Goal: Task Accomplishment & Management: Use online tool/utility

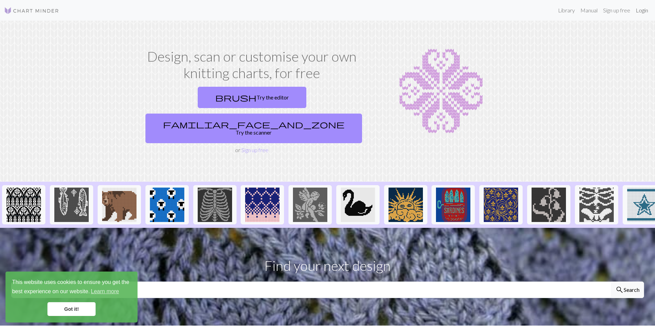
click at [645, 12] on link "Login" at bounding box center [642, 10] width 18 height 14
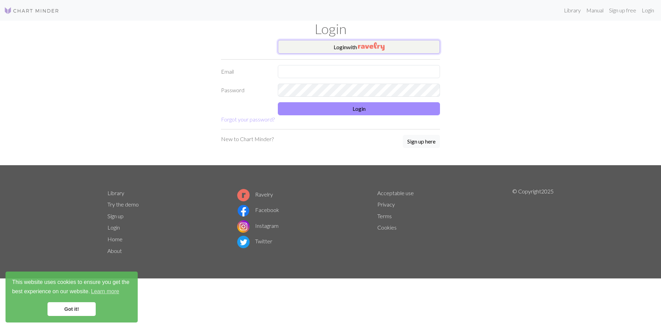
click at [384, 53] on button "Login with" at bounding box center [359, 47] width 162 height 14
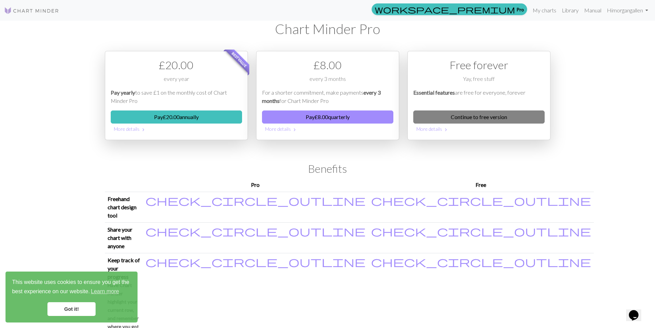
click at [477, 121] on link "Continue to free version" at bounding box center [479, 116] width 131 height 13
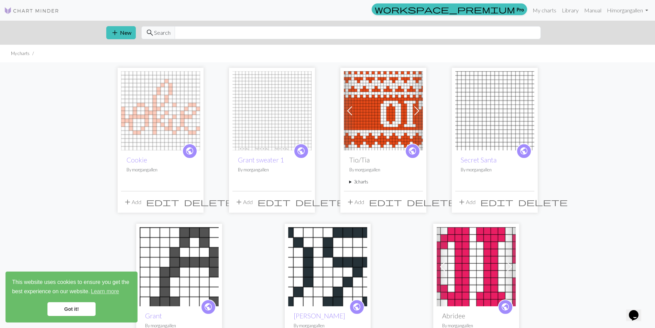
click at [159, 122] on img at bounding box center [160, 110] width 79 height 79
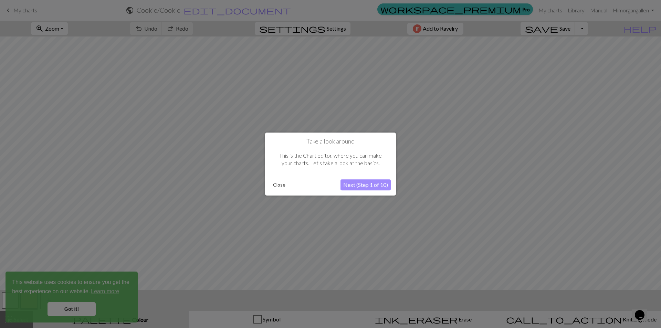
click at [364, 185] on button "Next (Step 1 of 10)" at bounding box center [365, 184] width 50 height 11
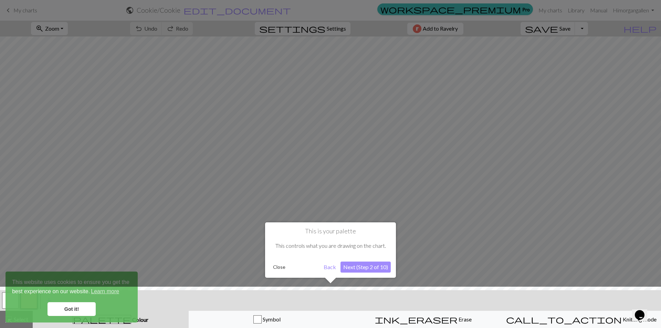
click at [379, 279] on div "This is your palette This controls what you are drawing on the chart. Close Bac…" at bounding box center [330, 252] width 131 height 61
click at [381, 271] on button "Next (Step 2 of 10)" at bounding box center [365, 267] width 50 height 11
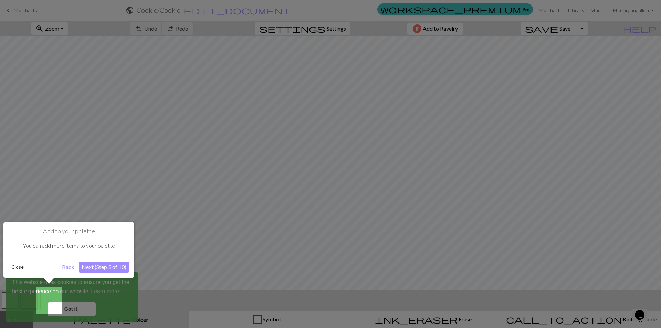
click at [20, 268] on button "Close" at bounding box center [18, 267] width 18 height 10
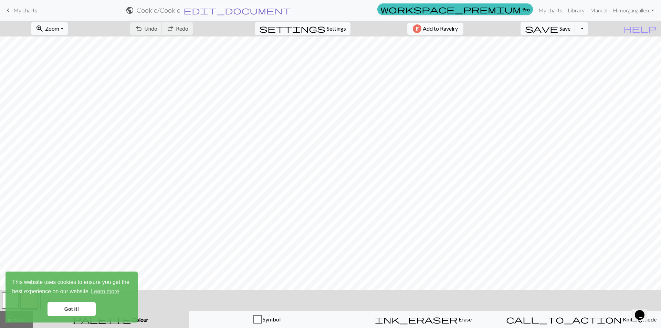
click at [291, 14] on span "edit_document" at bounding box center [236, 11] width 107 height 10
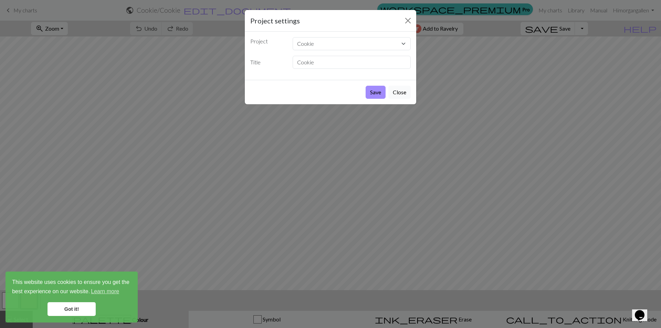
click at [403, 96] on button "Close" at bounding box center [399, 92] width 22 height 13
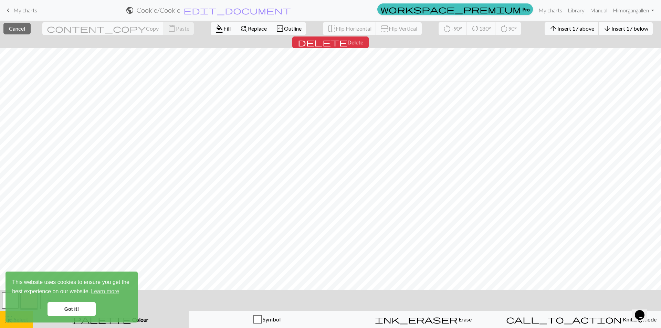
click at [611, 30] on span "Insert 17 below" at bounding box center [629, 28] width 37 height 7
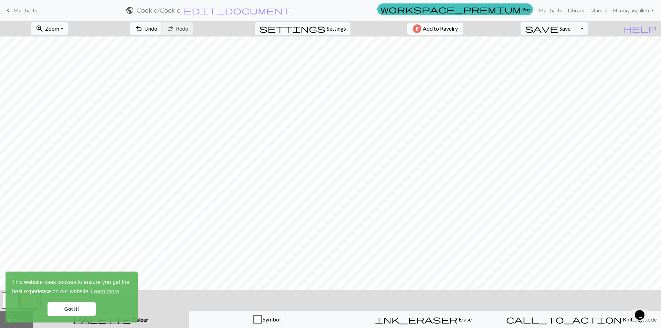
click at [79, 306] on link "Got it!" at bounding box center [71, 309] width 48 height 14
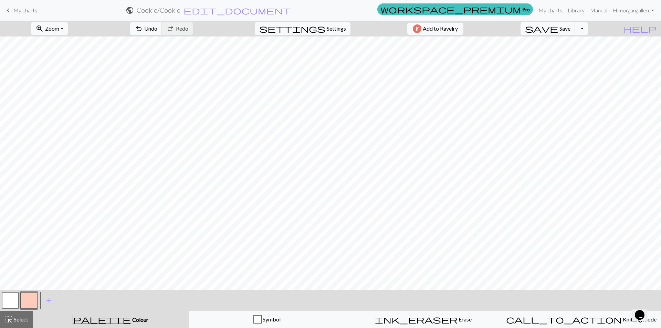
drag, startPoint x: 13, startPoint y: 300, endPoint x: 37, endPoint y: 289, distance: 26.6
click at [13, 299] on button "button" at bounding box center [10, 300] width 17 height 17
click at [28, 298] on button "button" at bounding box center [29, 300] width 17 height 17
click at [10, 301] on button "button" at bounding box center [10, 300] width 17 height 17
click at [26, 305] on button "button" at bounding box center [29, 300] width 17 height 17
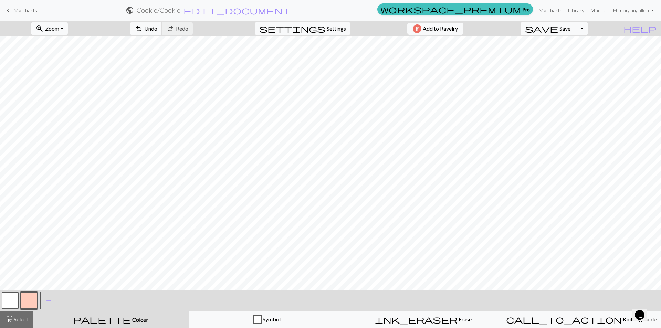
click at [9, 301] on button "button" at bounding box center [10, 300] width 17 height 17
click at [28, 295] on button "button" at bounding box center [29, 300] width 17 height 17
click at [15, 302] on button "button" at bounding box center [10, 300] width 17 height 17
click at [31, 303] on button "button" at bounding box center [29, 300] width 17 height 17
click at [20, 299] on div at bounding box center [29, 300] width 19 height 19
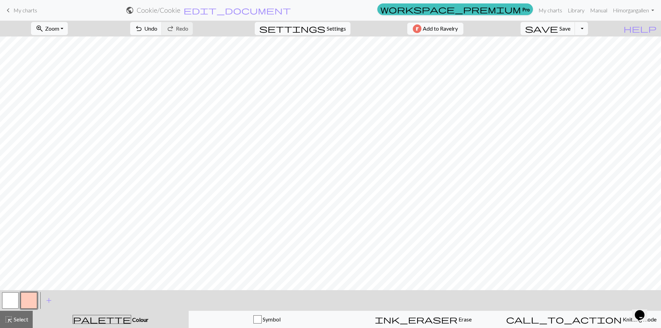
click at [14, 299] on button "button" at bounding box center [10, 300] width 17 height 17
click at [30, 301] on button "button" at bounding box center [29, 300] width 17 height 17
click at [19, 299] on div at bounding box center [10, 300] width 19 height 19
click at [15, 298] on button "button" at bounding box center [10, 300] width 17 height 17
click at [36, 298] on button "button" at bounding box center [29, 300] width 17 height 17
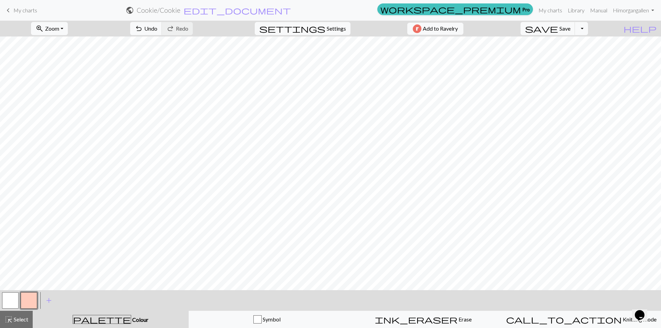
click at [12, 301] on button "button" at bounding box center [10, 300] width 17 height 17
click at [23, 303] on button "button" at bounding box center [29, 300] width 17 height 17
click at [21, 300] on button "button" at bounding box center [29, 300] width 17 height 17
click at [12, 300] on div "Edit colour Name CC1 Use advanced picker workspace_premium Become a Pro user to…" at bounding box center [330, 164] width 661 height 328
click at [8, 304] on button "button" at bounding box center [10, 300] width 17 height 17
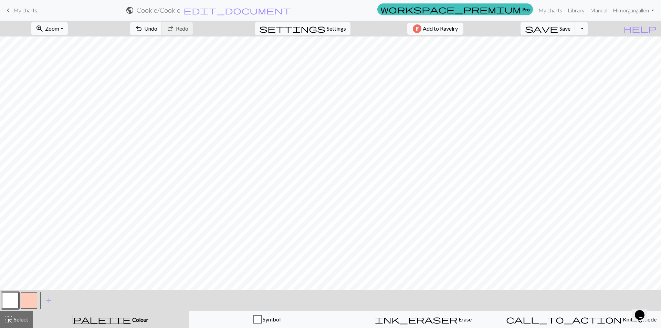
click at [36, 301] on button "button" at bounding box center [29, 300] width 17 height 17
click at [11, 300] on button "button" at bounding box center [10, 300] width 17 height 17
click at [30, 301] on button "button" at bounding box center [29, 300] width 17 height 17
click at [18, 298] on button "button" at bounding box center [10, 300] width 17 height 17
click at [33, 301] on button "button" at bounding box center [29, 300] width 17 height 17
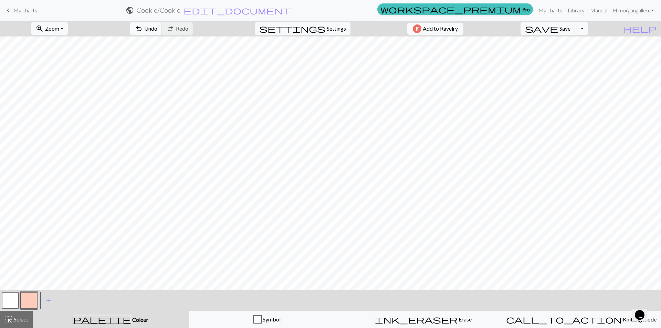
click at [16, 297] on button "button" at bounding box center [10, 300] width 17 height 17
click at [162, 33] on button "undo Undo Undo" at bounding box center [146, 28] width 32 height 13
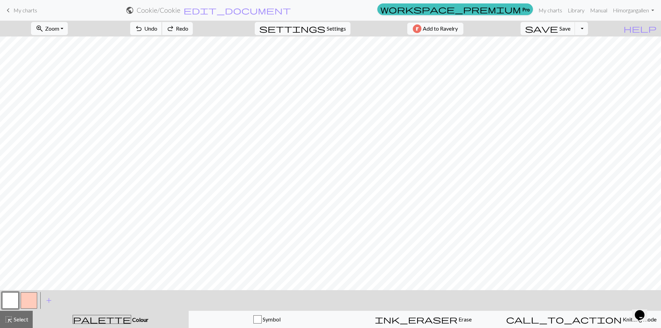
click at [162, 33] on button "undo Undo Undo" at bounding box center [146, 28] width 32 height 13
click at [162, 31] on button "undo Undo Undo" at bounding box center [146, 28] width 32 height 13
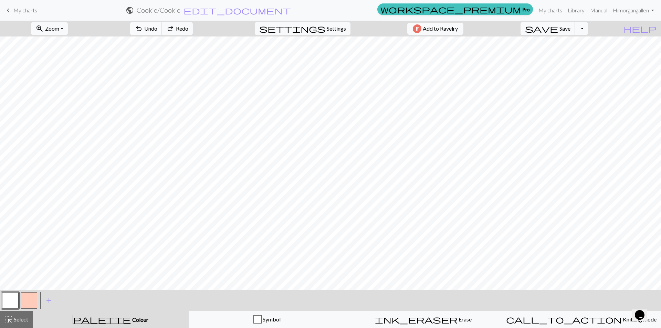
click at [162, 31] on button "undo Undo Undo" at bounding box center [146, 28] width 32 height 13
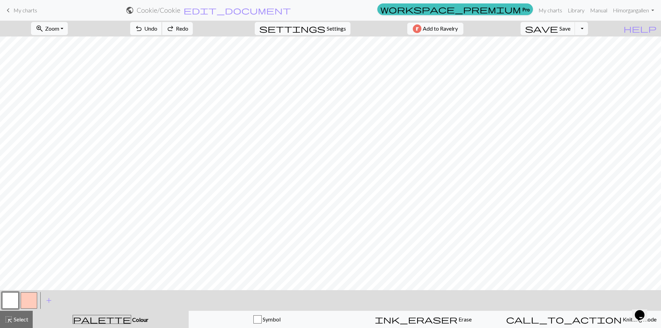
click at [162, 31] on button "undo Undo Undo" at bounding box center [146, 28] width 32 height 13
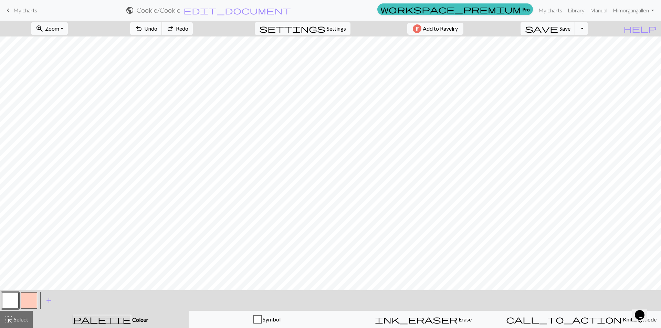
click at [162, 31] on button "undo Undo Undo" at bounding box center [146, 28] width 32 height 13
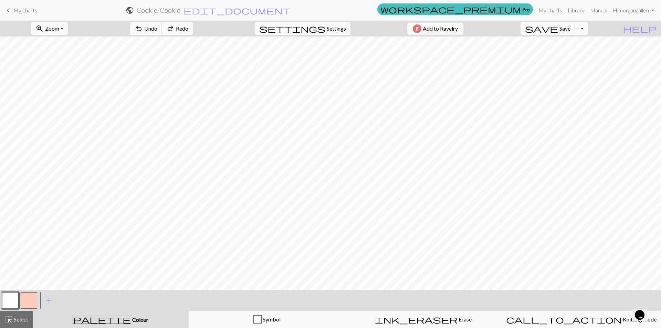
click at [162, 31] on button "undo Undo Undo" at bounding box center [146, 28] width 32 height 13
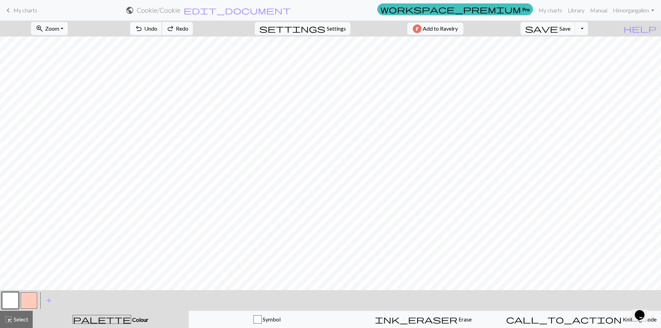
click at [162, 31] on button "undo Undo Undo" at bounding box center [146, 28] width 32 height 13
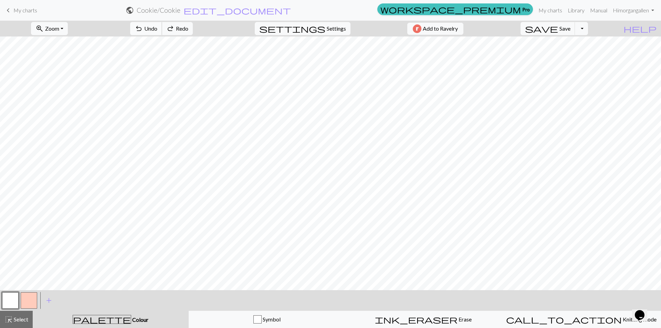
click at [162, 31] on button "undo Undo Undo" at bounding box center [146, 28] width 32 height 13
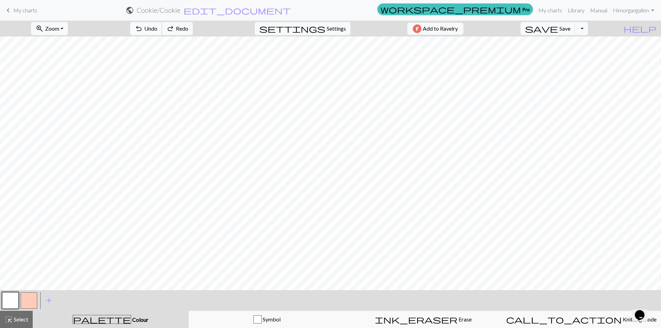
click at [162, 31] on button "undo Undo Undo" at bounding box center [146, 28] width 32 height 13
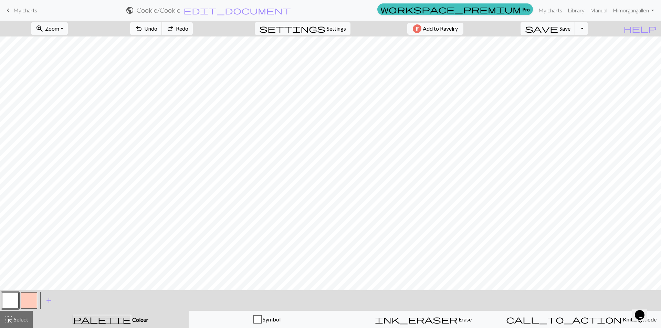
click at [162, 31] on button "undo Undo Undo" at bounding box center [146, 28] width 32 height 13
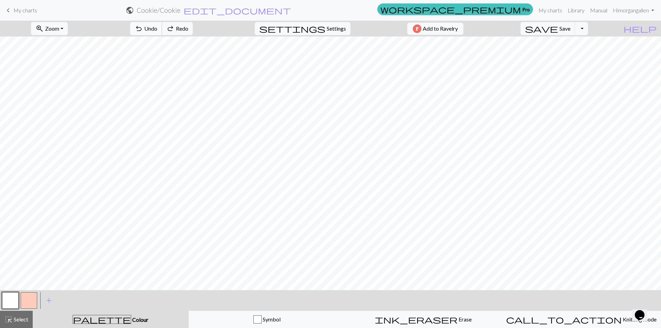
click at [175, 31] on div "undo Undo Undo redo Redo Redo" at bounding box center [161, 29] width 73 height 16
click at [46, 299] on span "add" at bounding box center [49, 301] width 8 height 10
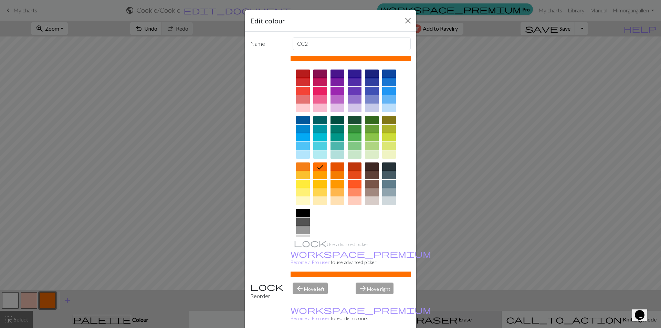
drag, startPoint x: 369, startPoint y: 321, endPoint x: 373, endPoint y: 317, distance: 6.3
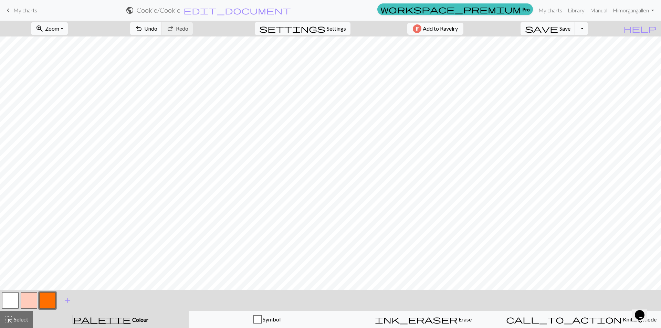
click at [29, 296] on button "button" at bounding box center [29, 300] width 17 height 17
click at [13, 301] on button "button" at bounding box center [10, 300] width 17 height 17
